Goal: Transaction & Acquisition: Download file/media

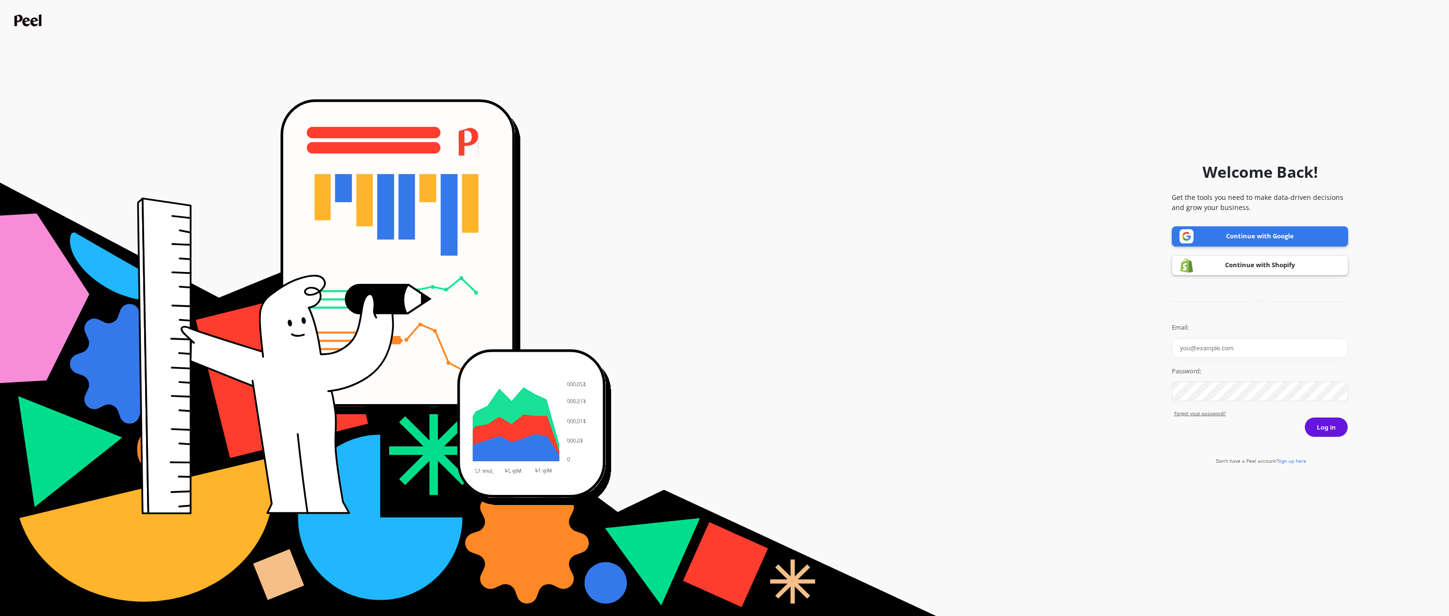
type input "[EMAIL_ADDRESS][PERSON_NAME][DOMAIN_NAME]"
click at [1328, 425] on button "Log in" at bounding box center [1327, 427] width 44 height 20
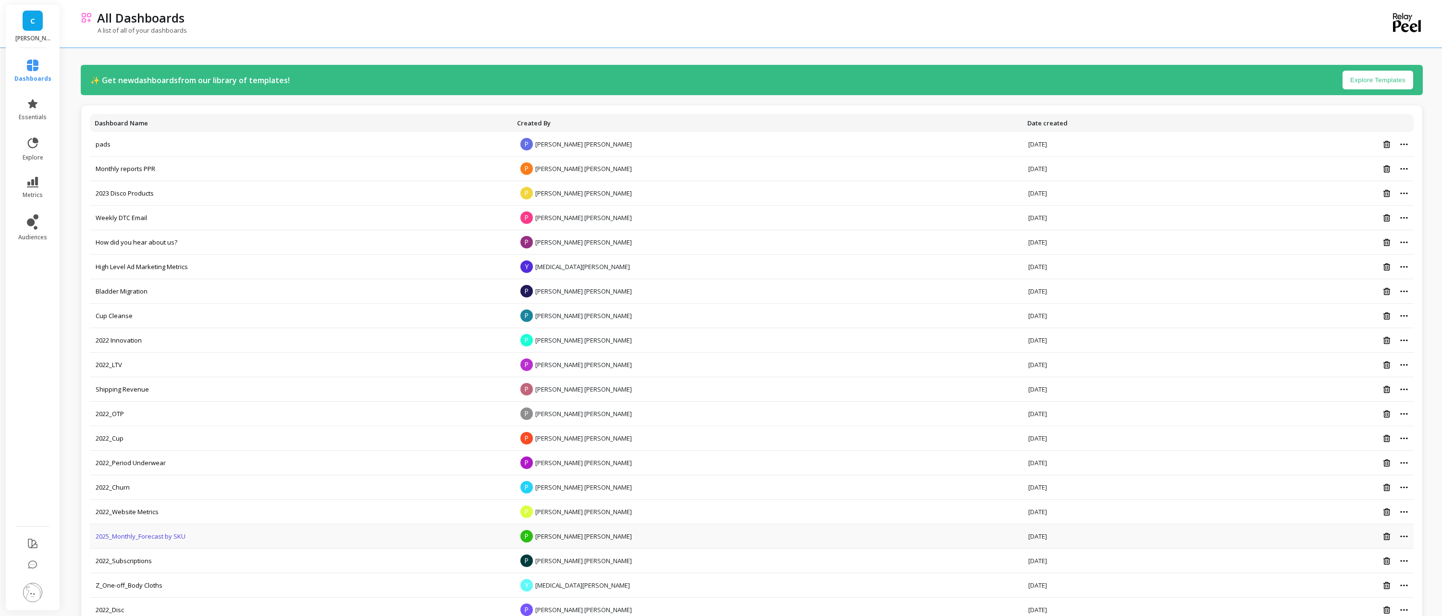
click at [175, 538] on link "2025_Monthly_Forecast by SKU" at bounding box center [141, 536] width 90 height 9
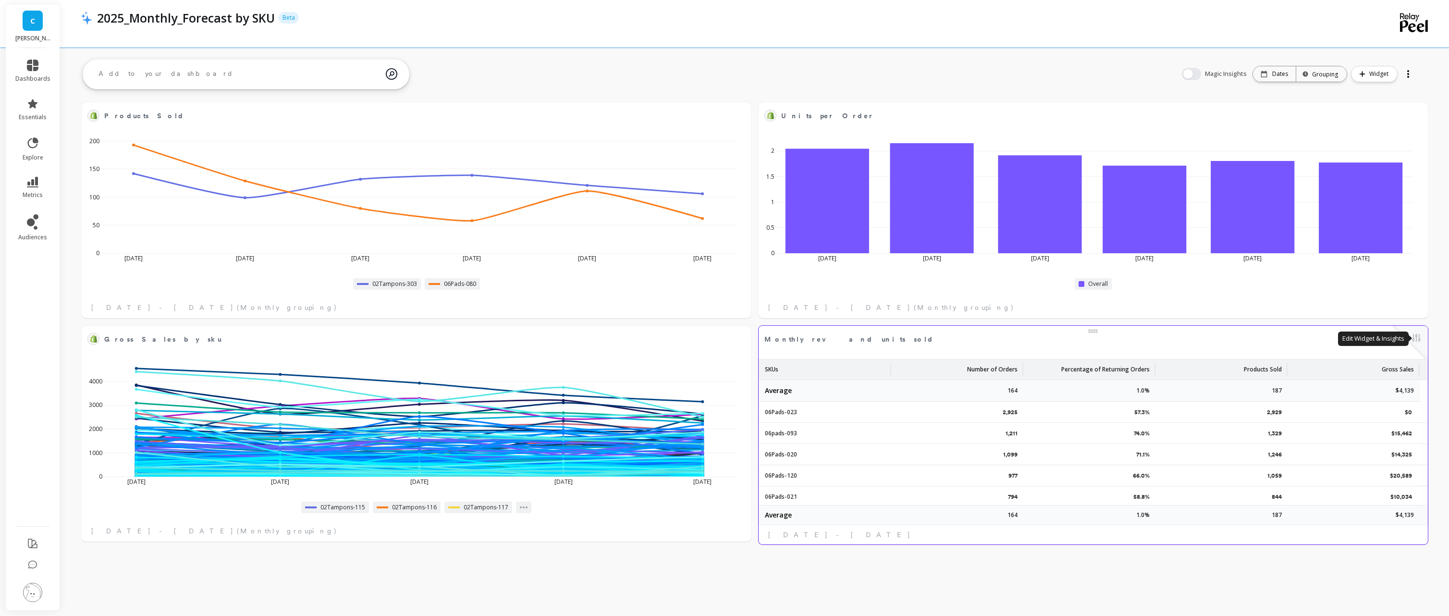
click at [1420, 342] on button at bounding box center [1417, 338] width 12 height 13
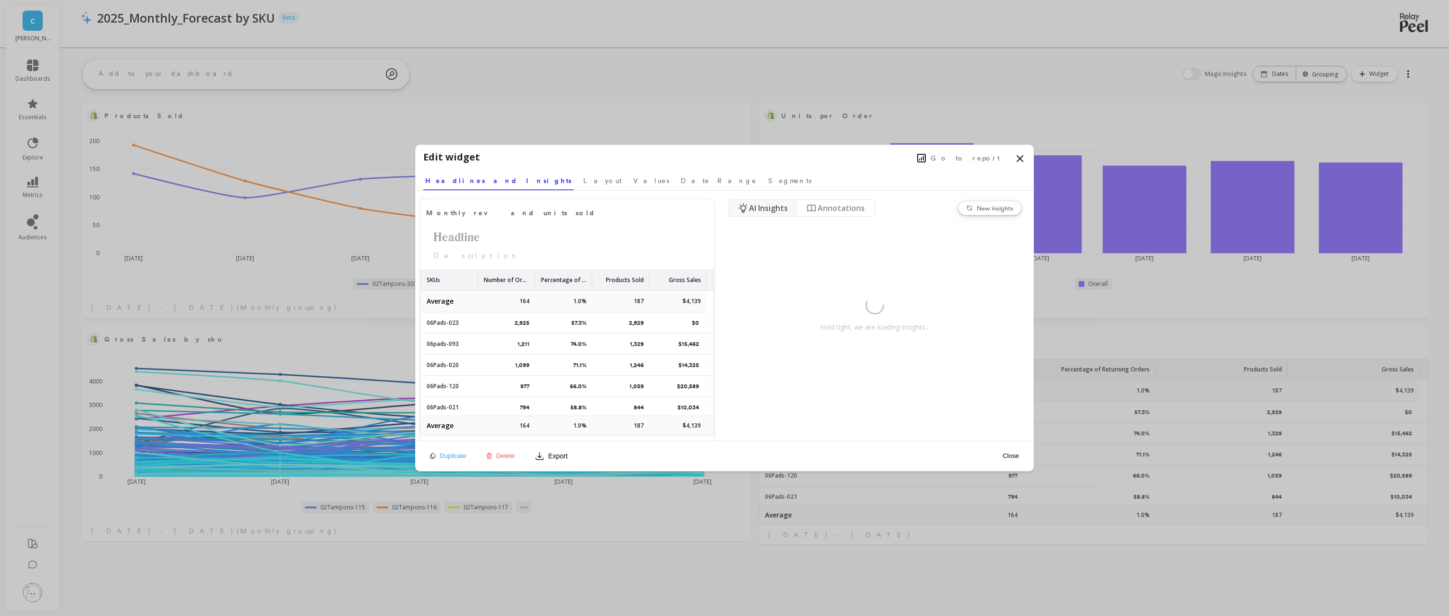
click at [975, 156] on span "Go to report" at bounding box center [965, 158] width 69 height 10
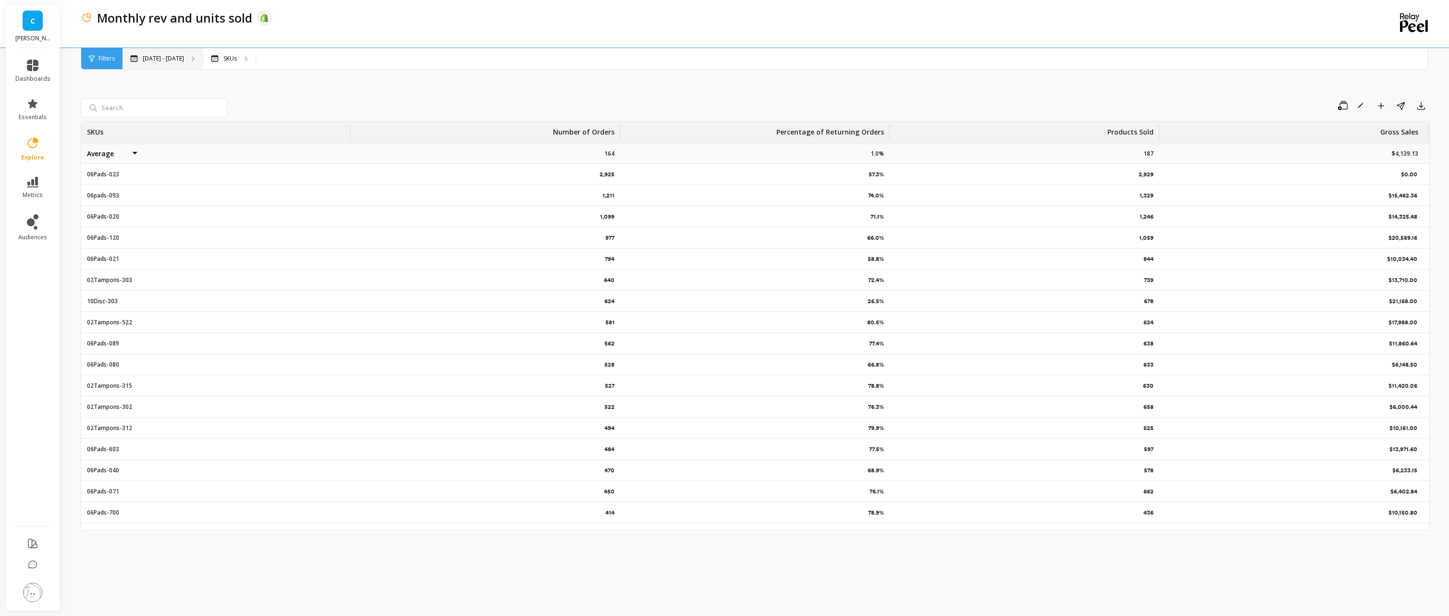
click at [159, 62] on p "Apr 1 - Sep 30" at bounding box center [163, 59] width 41 height 8
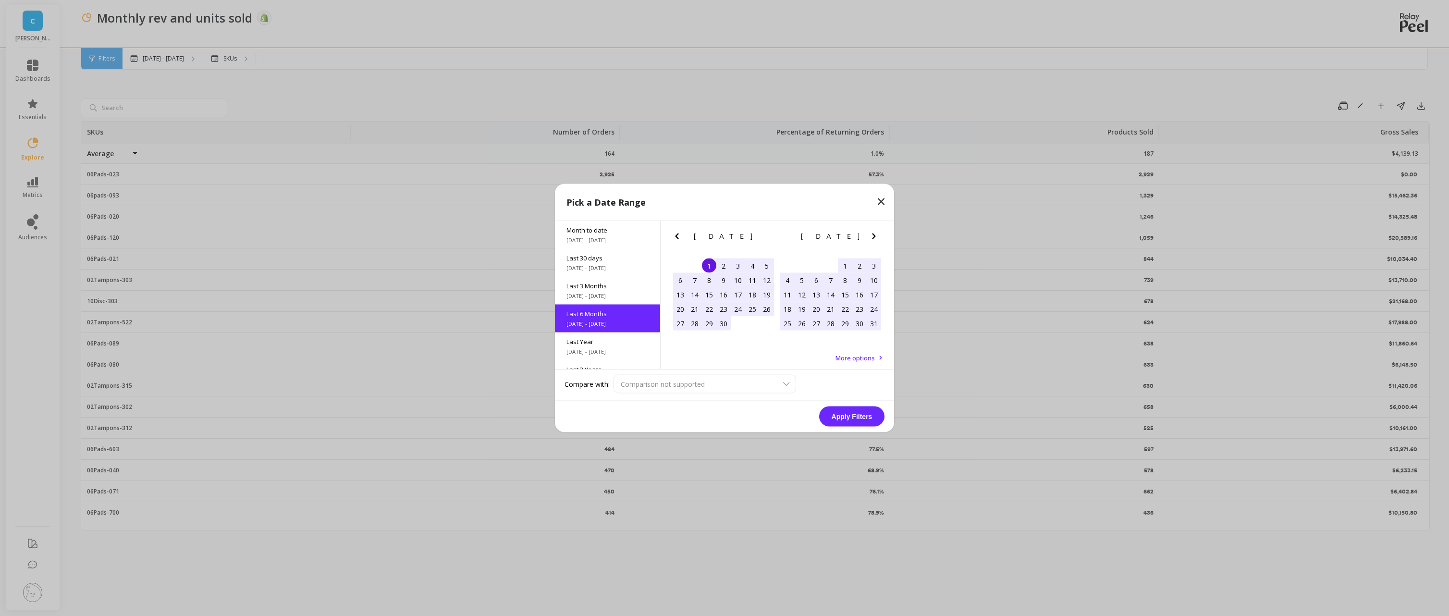
scroll to position [24, 0]
click at [607, 238] on div "Last 30 days 8/31/2025 - 9/30/2025" at bounding box center [607, 239] width 105 height 28
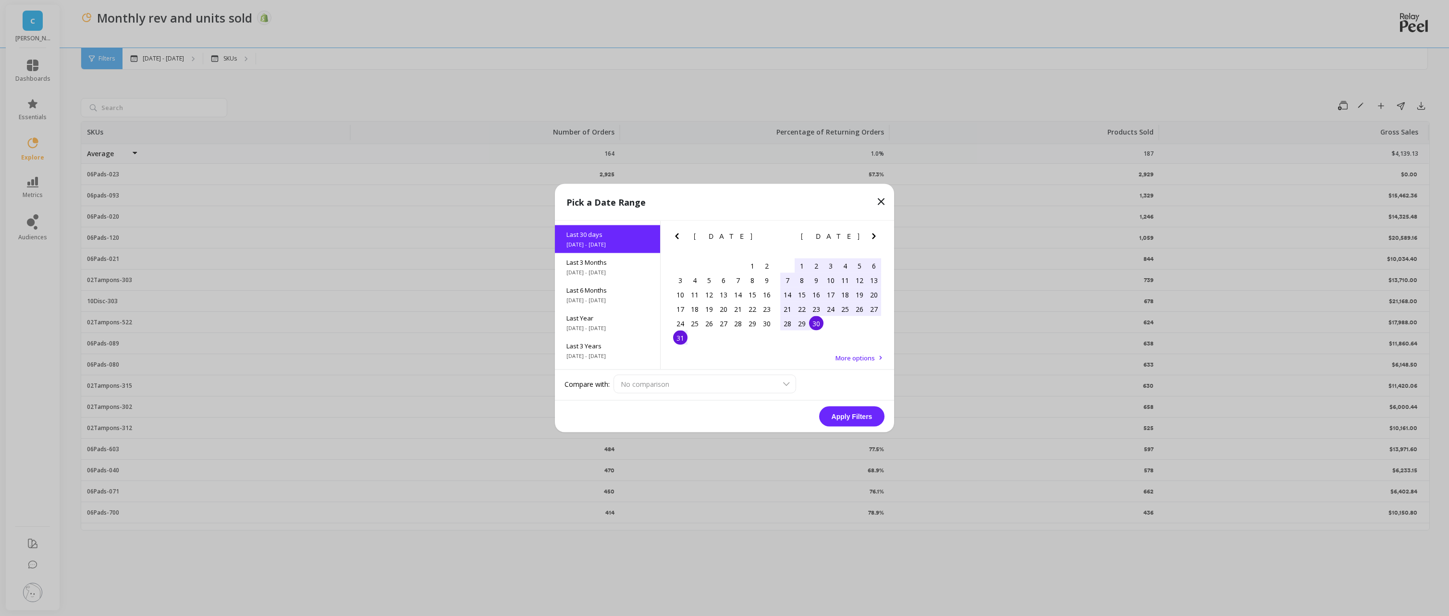
scroll to position [0, 0]
click at [799, 265] on div "1" at bounding box center [802, 266] width 14 height 14
drag, startPoint x: 819, startPoint y: 323, endPoint x: 839, endPoint y: 377, distance: 57.0
click at [819, 323] on div "30" at bounding box center [816, 323] width 14 height 14
click at [848, 415] on button "Apply Filters" at bounding box center [851, 417] width 65 height 20
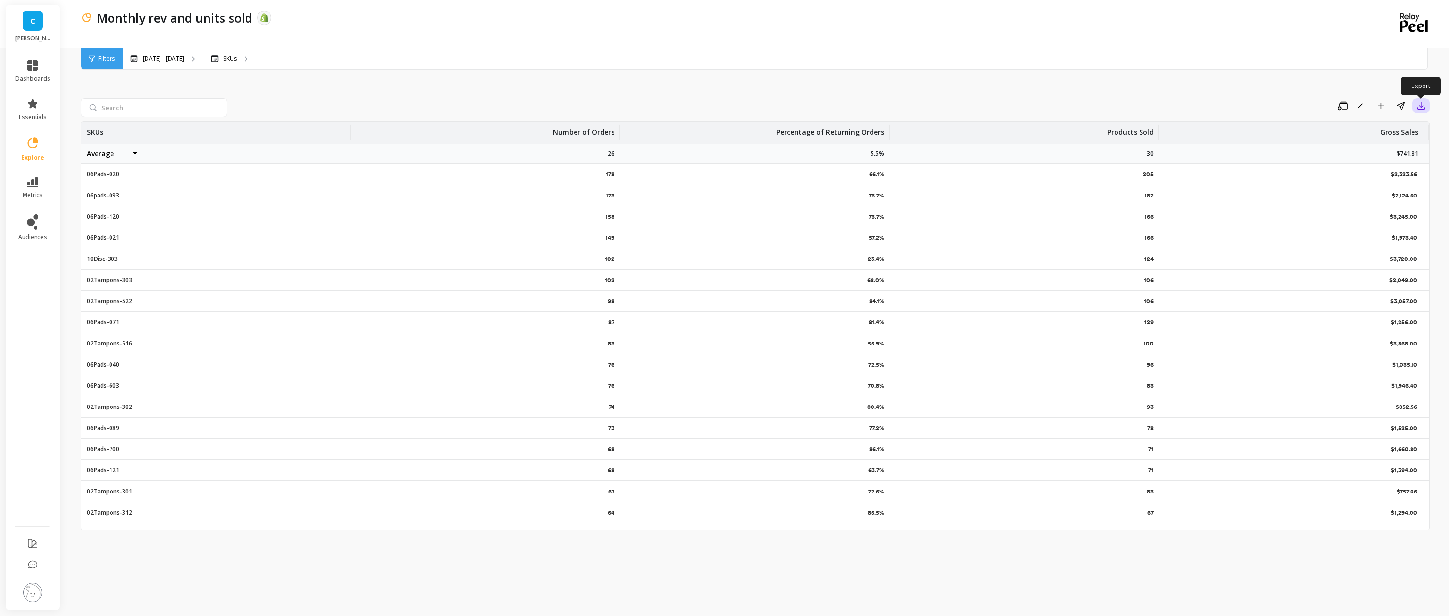
click at [1422, 106] on icon "button" at bounding box center [1422, 106] width 10 height 10
click at [1408, 127] on button "CSV" at bounding box center [1387, 131] width 86 height 17
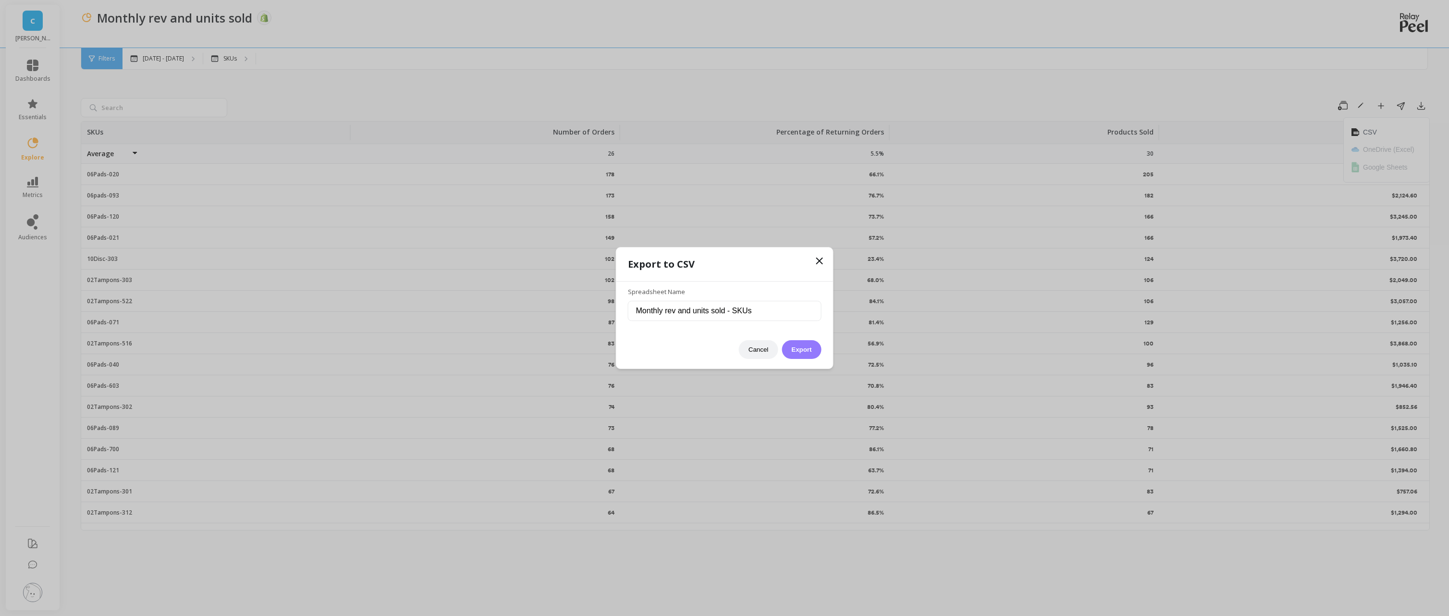
click at [801, 344] on button "Export" at bounding box center [801, 349] width 39 height 19
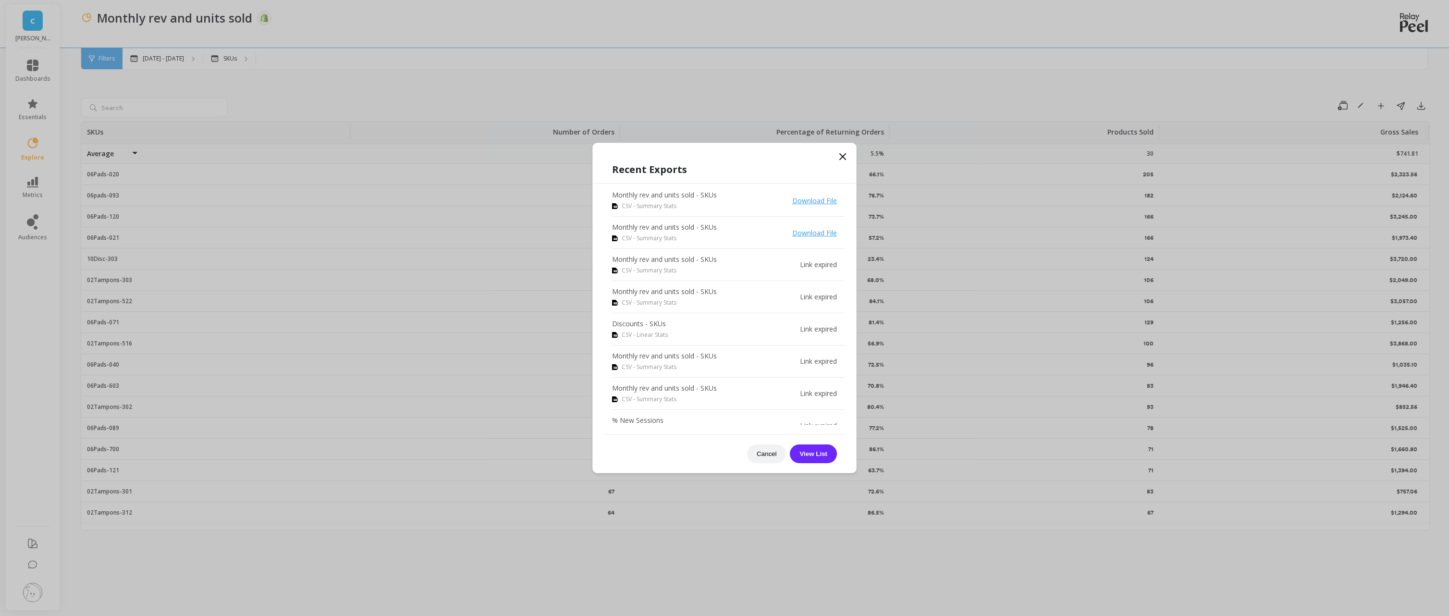
click at [809, 197] on link "Download File" at bounding box center [814, 200] width 45 height 9
click at [809, 198] on link "Download File" at bounding box center [814, 200] width 45 height 9
click at [843, 157] on icon at bounding box center [843, 157] width 6 height 6
